Goal: Task Accomplishment & Management: Use online tool/utility

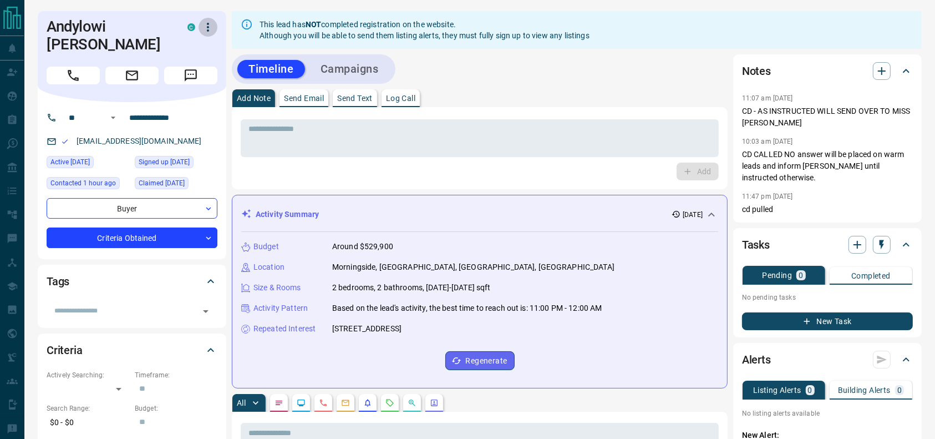
click at [214, 29] on button "button" at bounding box center [208, 27] width 19 height 19
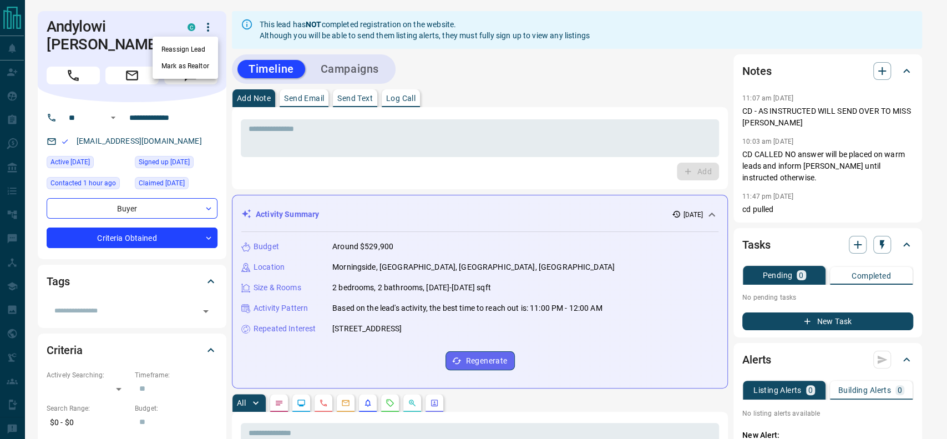
click at [192, 47] on li "Reassign Lead" at bounding box center [185, 49] width 65 height 17
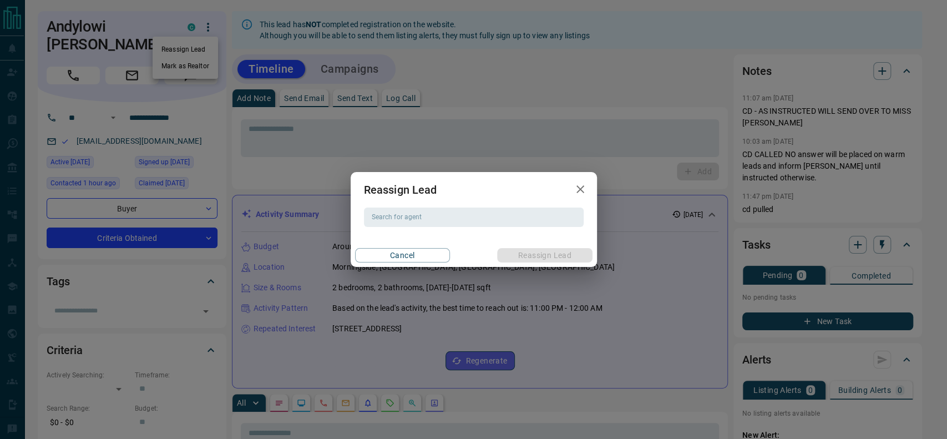
click at [426, 229] on div "Reassign Lead Search for agent Search for agent Cancel Reassign Lead" at bounding box center [474, 219] width 246 height 94
click at [420, 215] on input "Search for agent" at bounding box center [472, 217] width 211 height 12
click at [419, 243] on li "[PERSON_NAME]" at bounding box center [473, 239] width 220 height 17
type input "**********"
click at [505, 249] on div "Cancel Reassign Lead" at bounding box center [474, 255] width 246 height 23
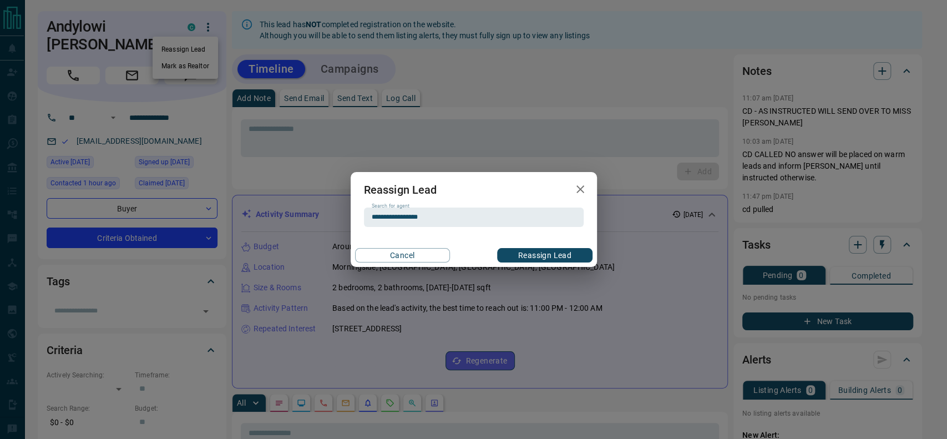
click at [506, 250] on button "Reassign Lead" at bounding box center [544, 255] width 95 height 14
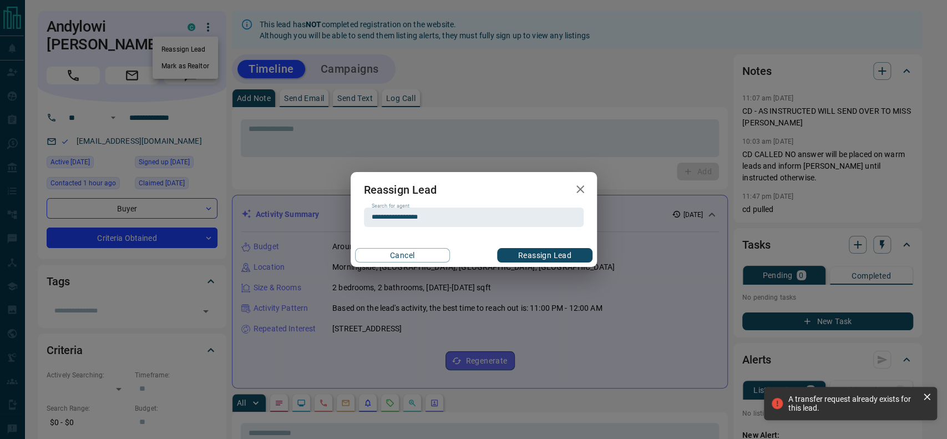
click at [367, 67] on div "**********" at bounding box center [473, 219] width 947 height 439
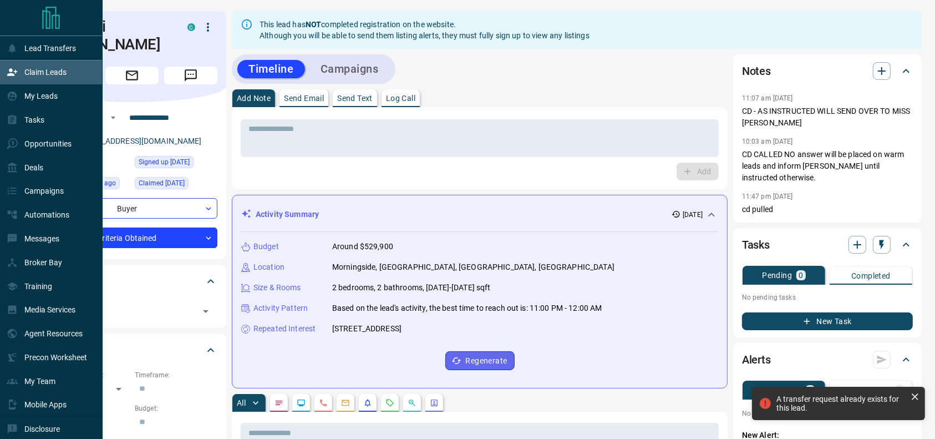
click at [11, 68] on icon at bounding box center [12, 72] width 11 height 11
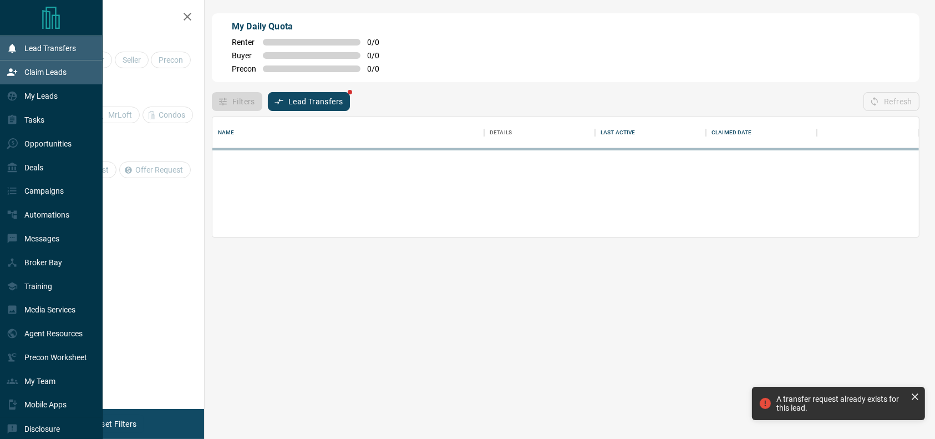
scroll to position [108, 696]
click at [17, 45] on icon at bounding box center [12, 48] width 11 height 11
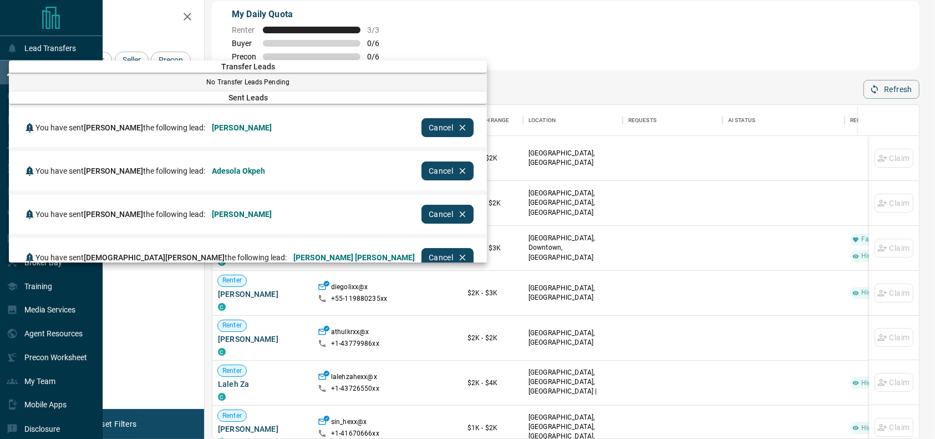
scroll to position [0, 0]
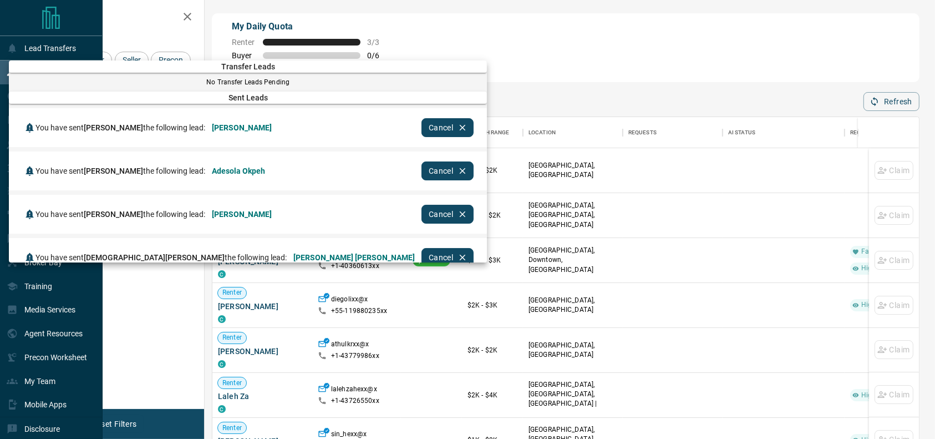
click at [674, 15] on div at bounding box center [467, 219] width 935 height 439
